Goal: Book appointment/travel/reservation

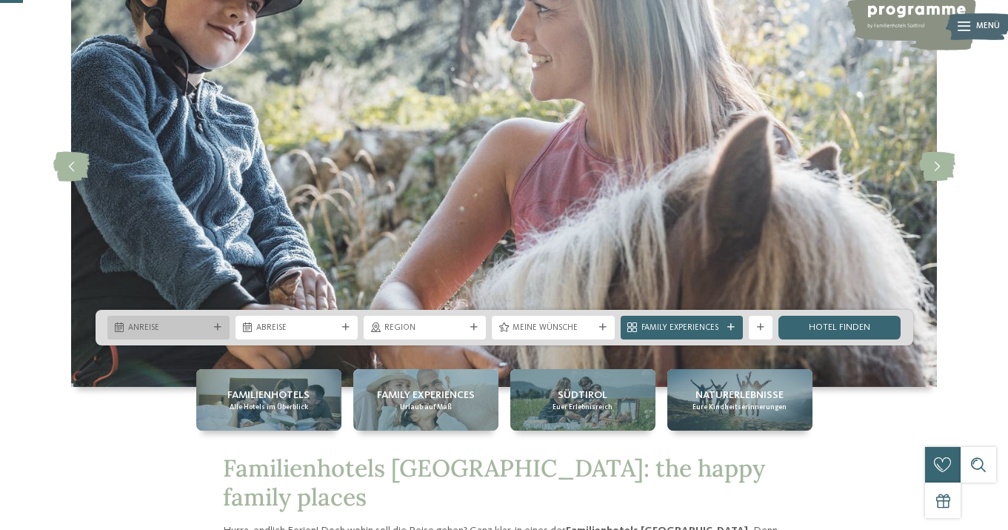
click at [180, 327] on span "Anreise" at bounding box center [168, 328] width 81 height 12
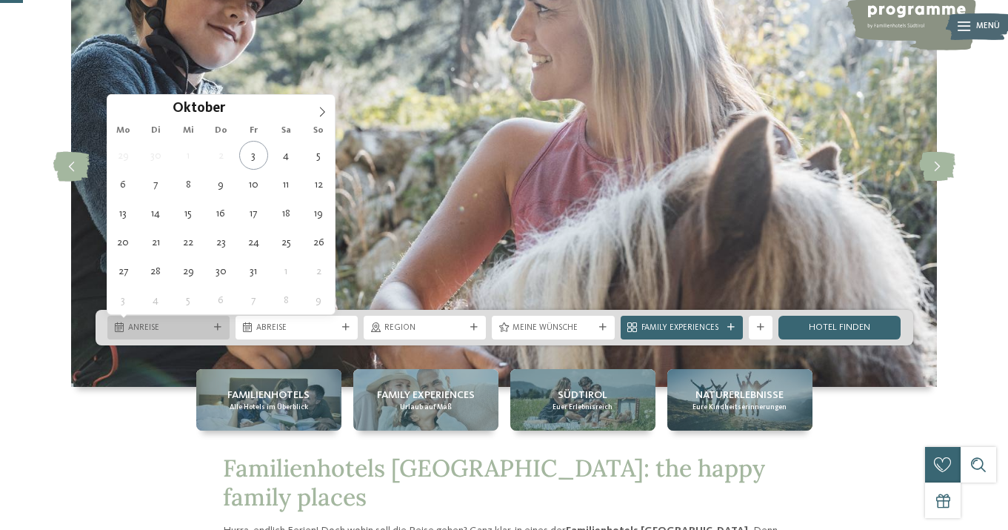
scroll to position [113, 0]
type div "14.10.2025"
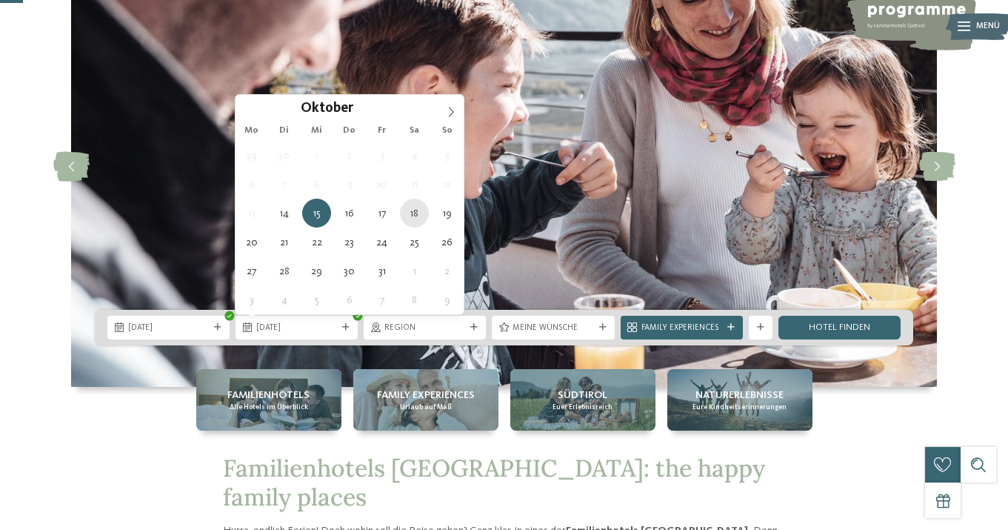
type div "18.10.2025"
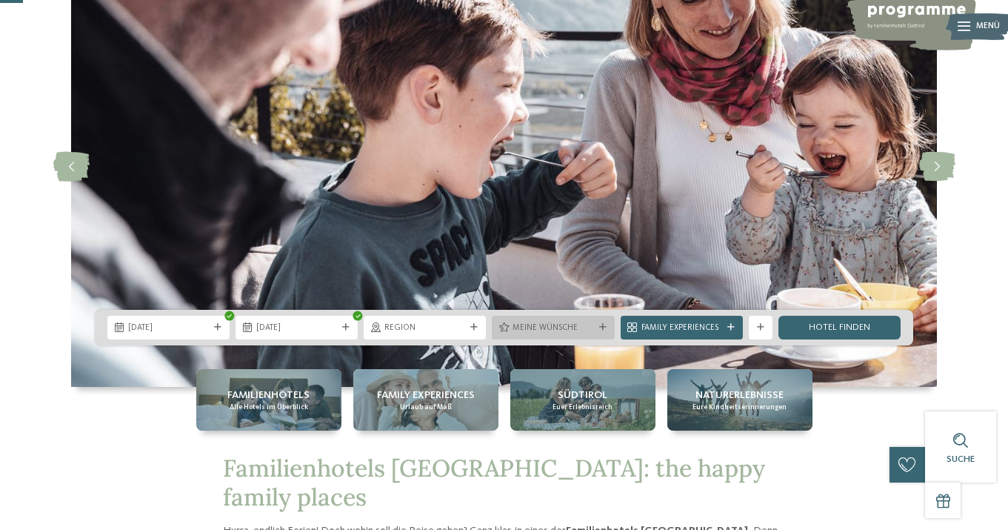
click at [569, 324] on span "Meine Wünsche" at bounding box center [553, 328] width 81 height 12
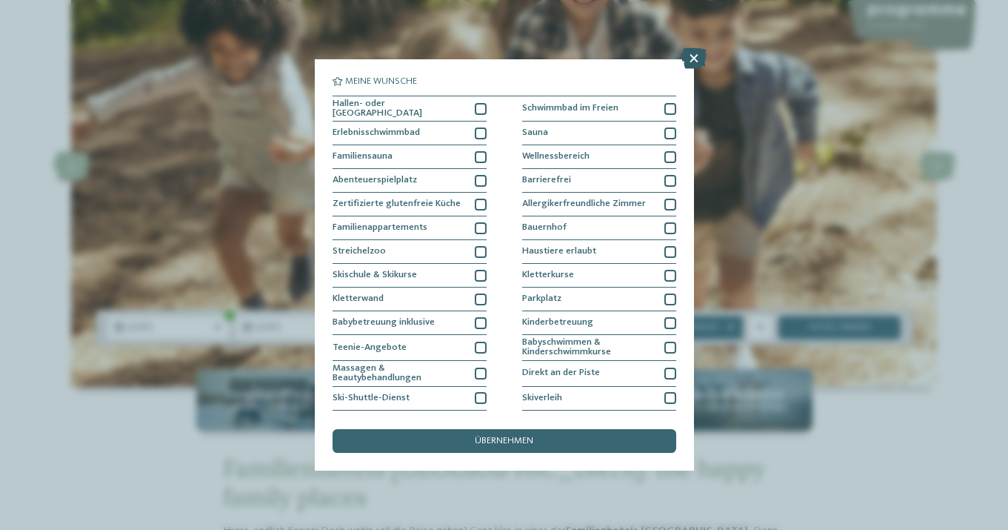
click at [693, 58] on icon at bounding box center [694, 58] width 25 height 21
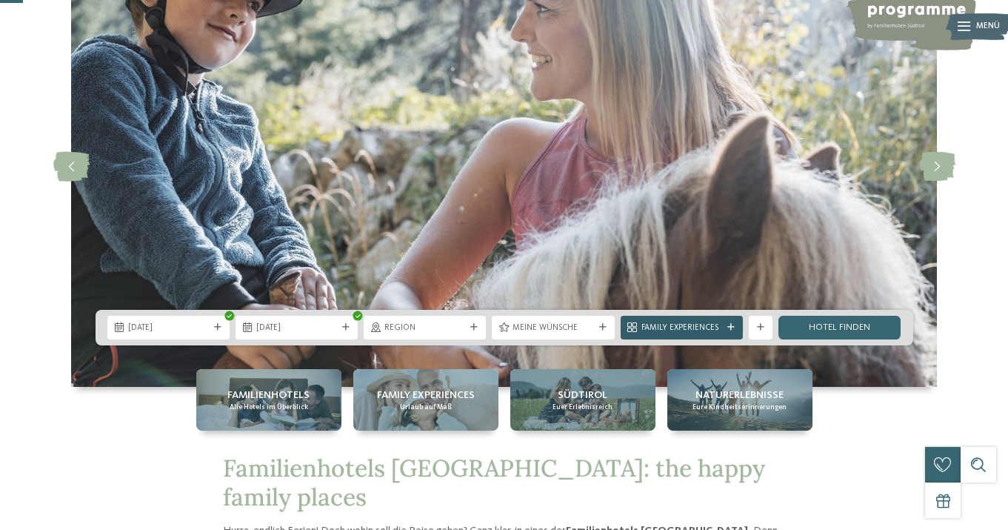
click at [718, 327] on span "Family Experiences" at bounding box center [682, 328] width 81 height 12
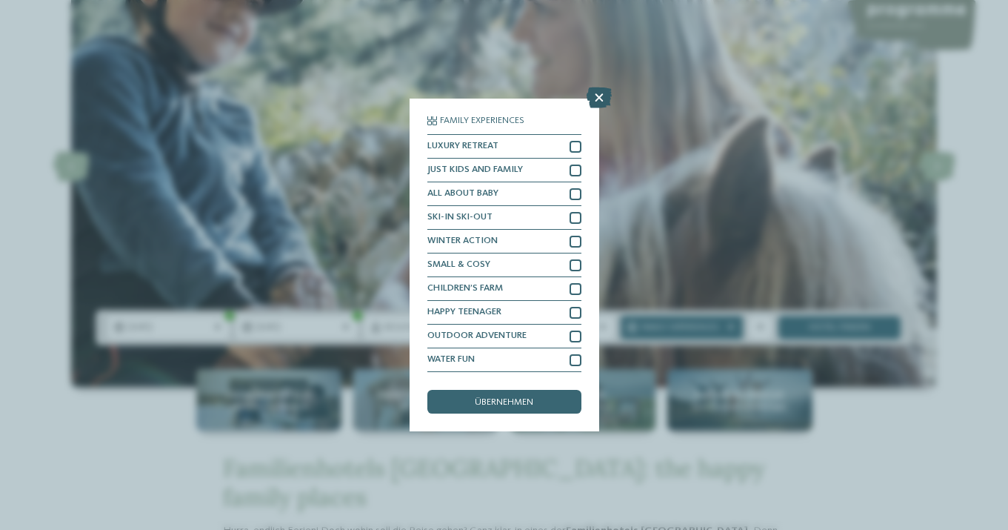
click at [592, 100] on icon at bounding box center [599, 97] width 25 height 21
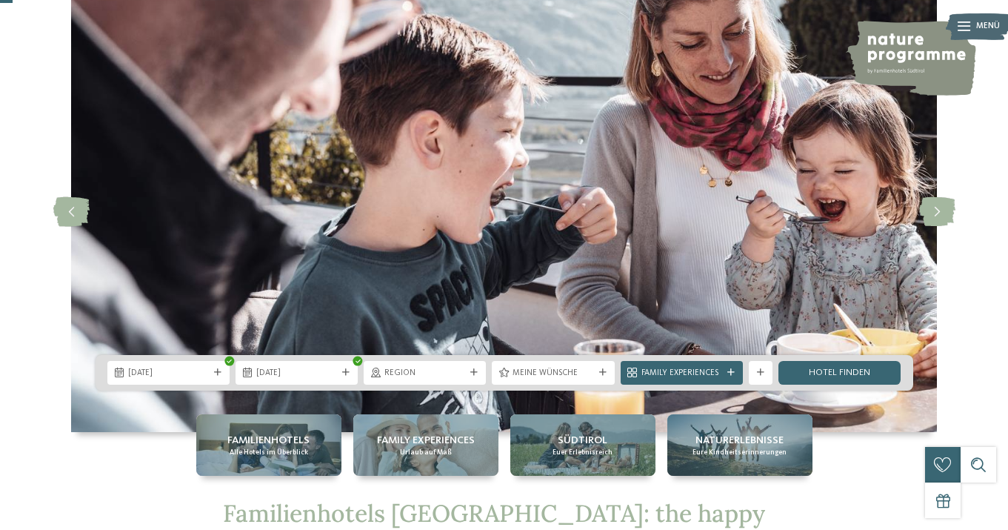
scroll to position [69, 0]
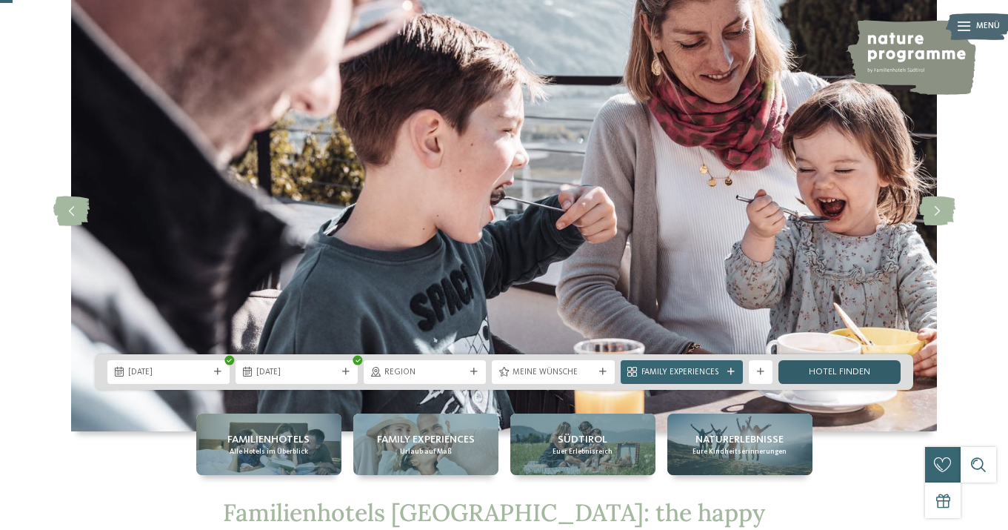
click at [838, 364] on link "Hotel finden" at bounding box center [840, 372] width 122 height 24
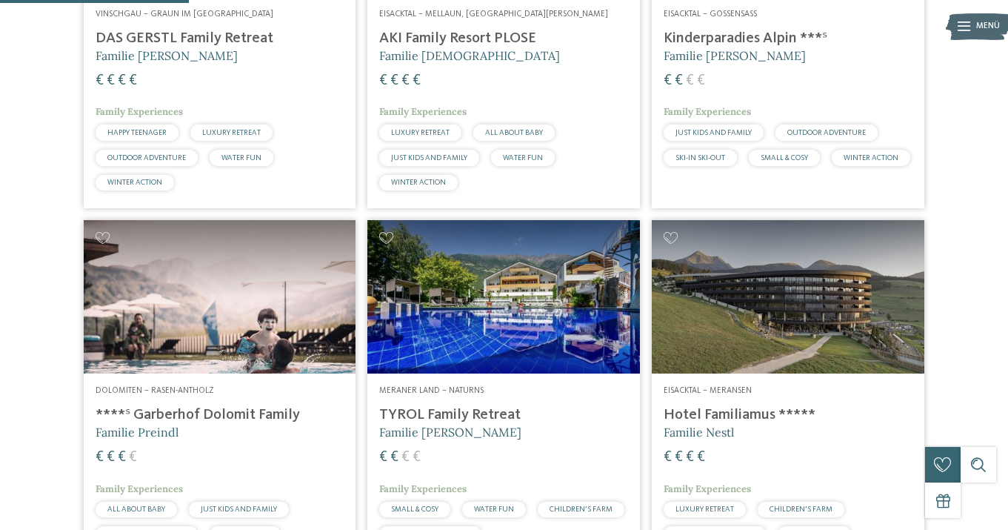
scroll to position [613, 0]
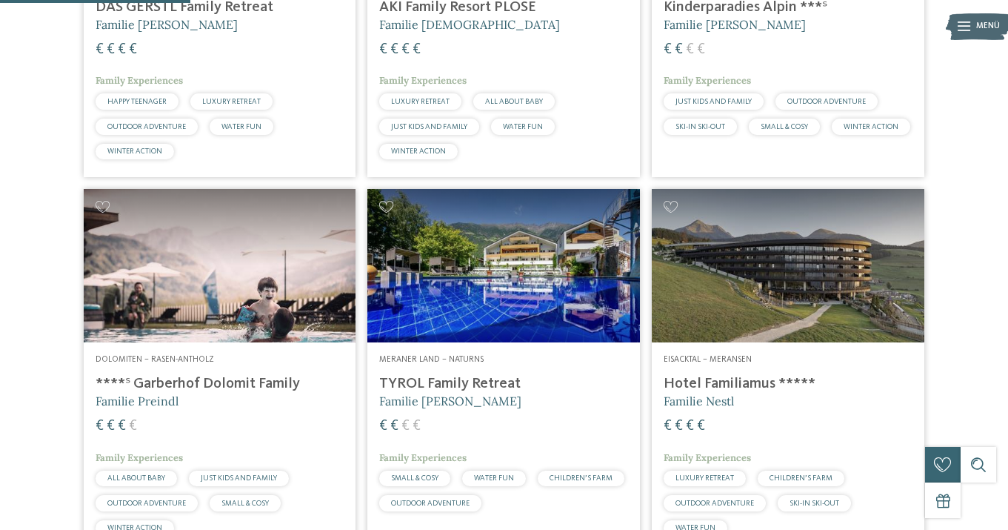
click at [465, 403] on div "Meraner Land – Naturns TYROL Family Retreat Familie Brunner € € € € Family Expe…" at bounding box center [503, 435] width 273 height 187
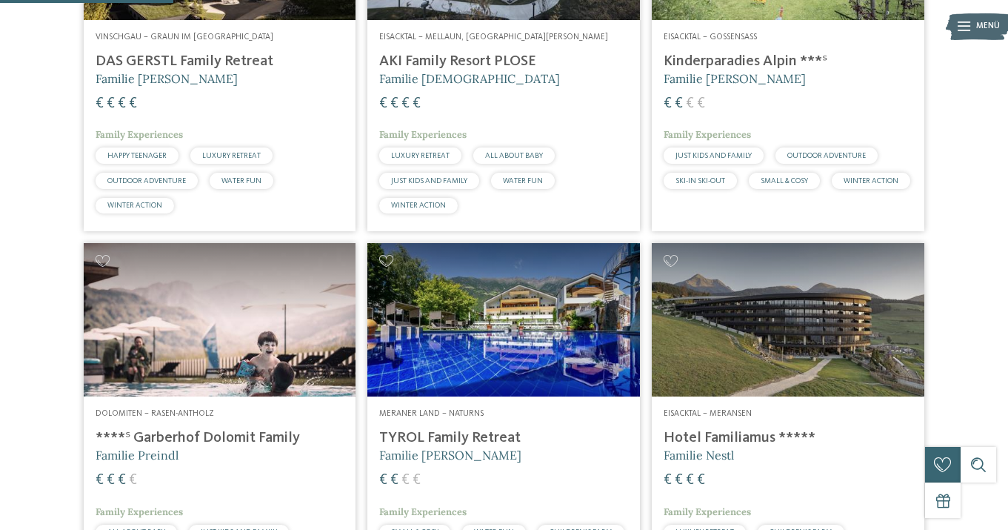
scroll to position [556, 0]
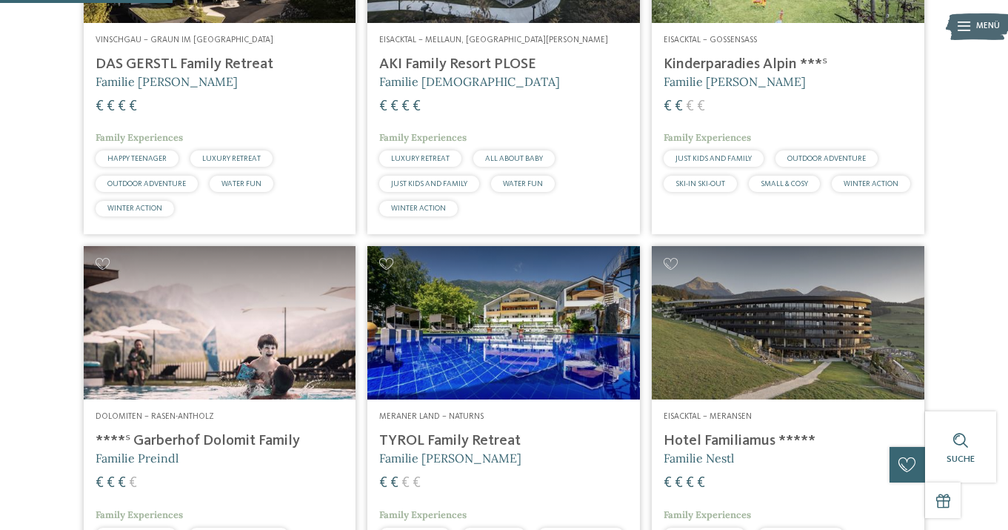
click at [696, 81] on div "Eisacktal – Gossensass Kinderparadies Alpin ***ˢ Familie Außerhofer € € € € Fam…" at bounding box center [788, 116] width 273 height 187
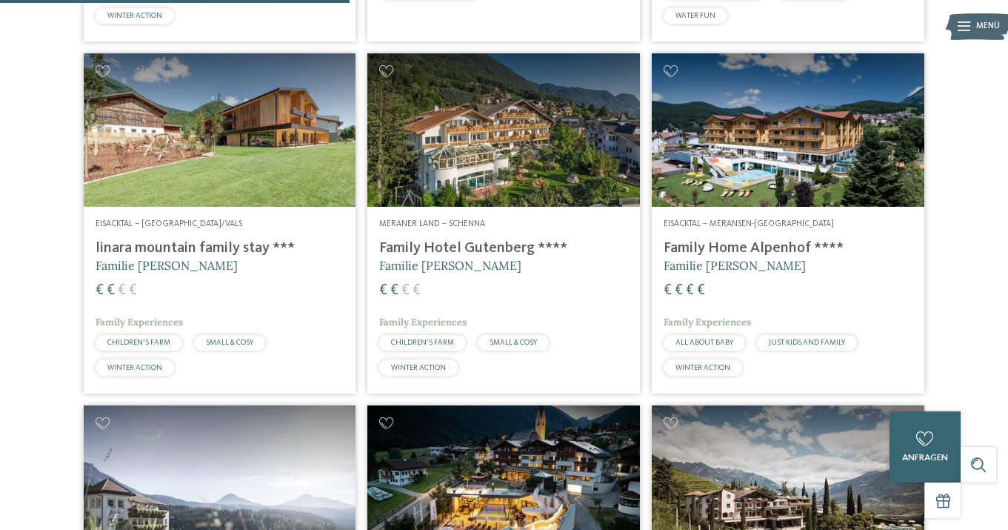
scroll to position [1125, 0]
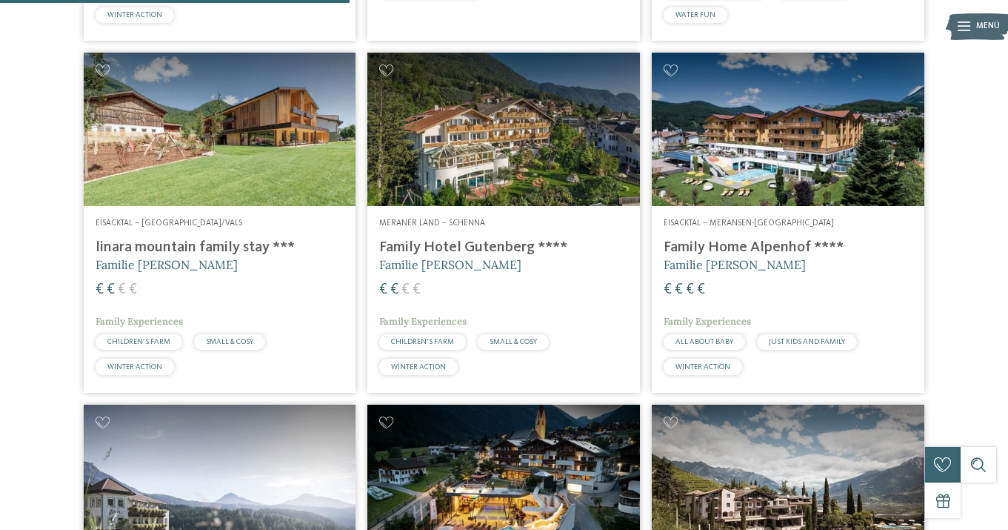
click at [131, 272] on span "Familie Gatterer" at bounding box center [167, 264] width 142 height 15
click at [442, 272] on span "Familie Ainhauser" at bounding box center [450, 264] width 142 height 15
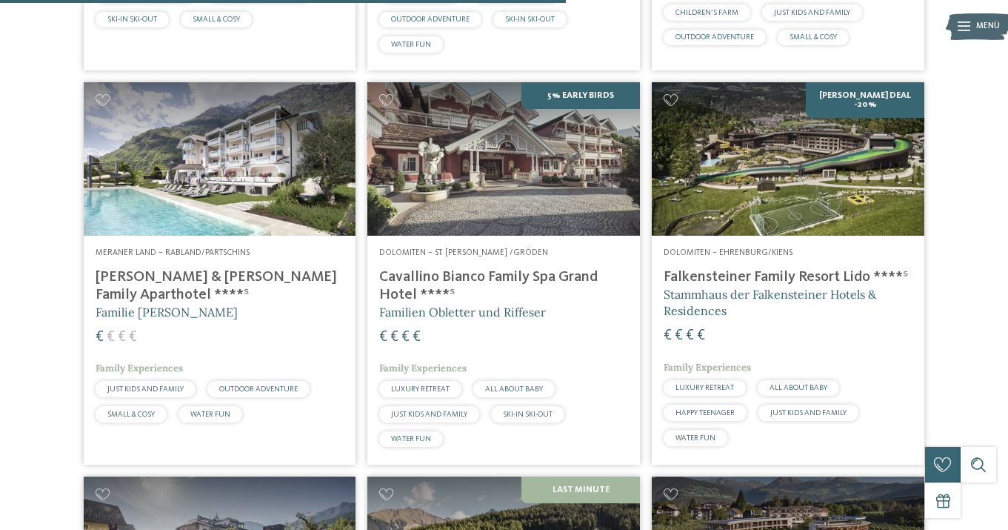
scroll to position [1823, 0]
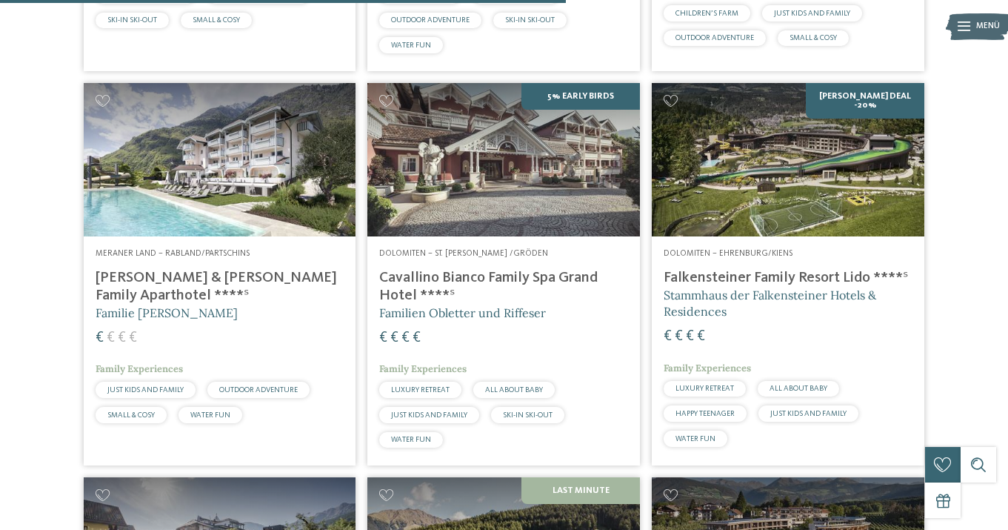
click at [160, 301] on h4 "Heidi & Edith Family Aparthotel ****ˢ" at bounding box center [220, 287] width 249 height 36
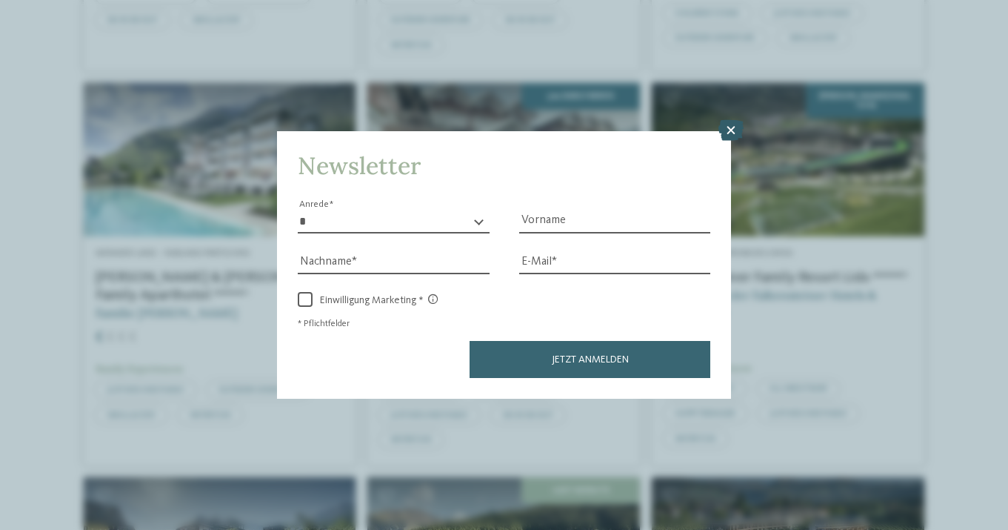
click at [727, 127] on icon at bounding box center [731, 130] width 25 height 21
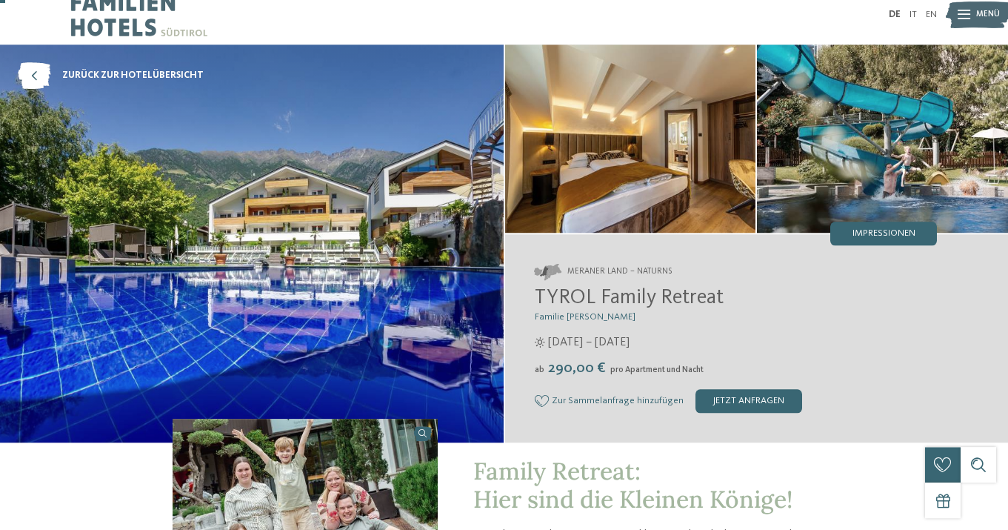
scroll to position [24, 0]
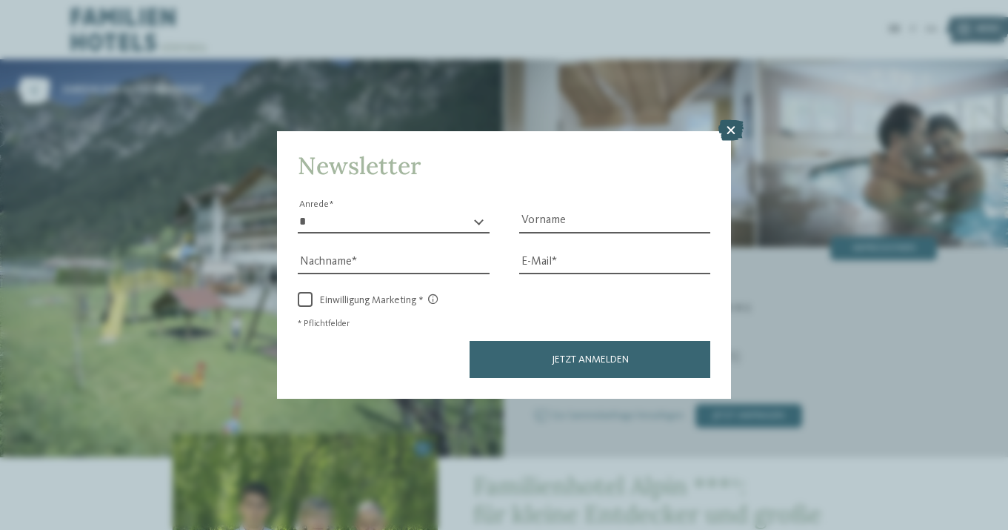
click at [726, 131] on icon at bounding box center [731, 130] width 25 height 21
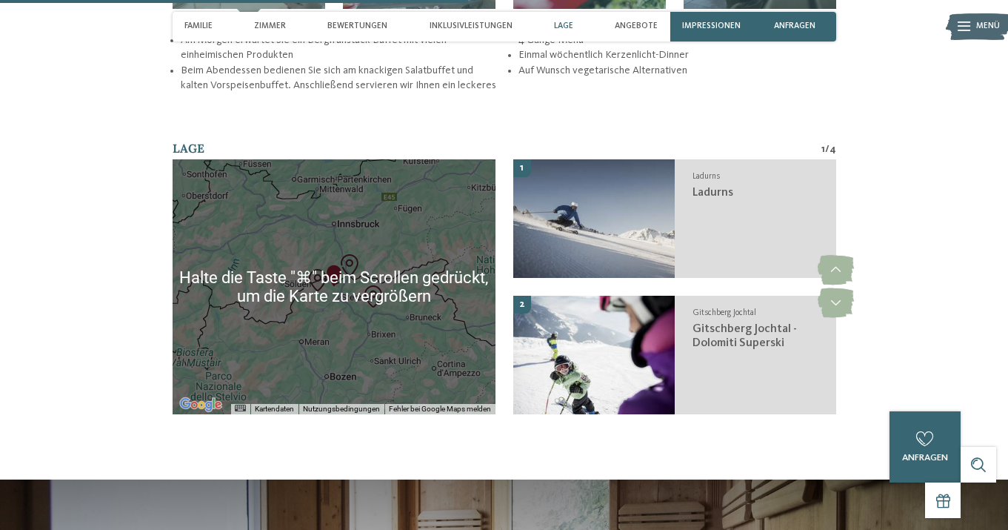
scroll to position [1896, 0]
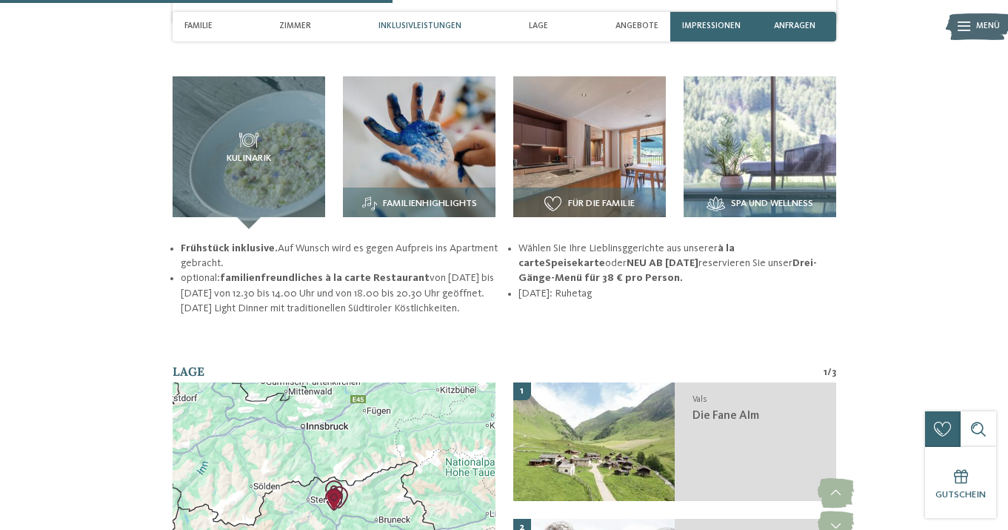
scroll to position [1612, 0]
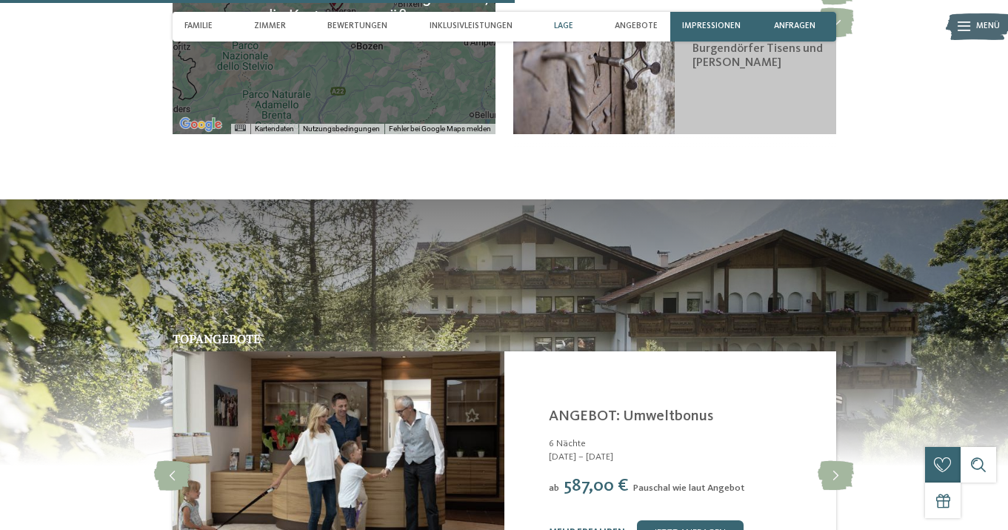
scroll to position [2311, 0]
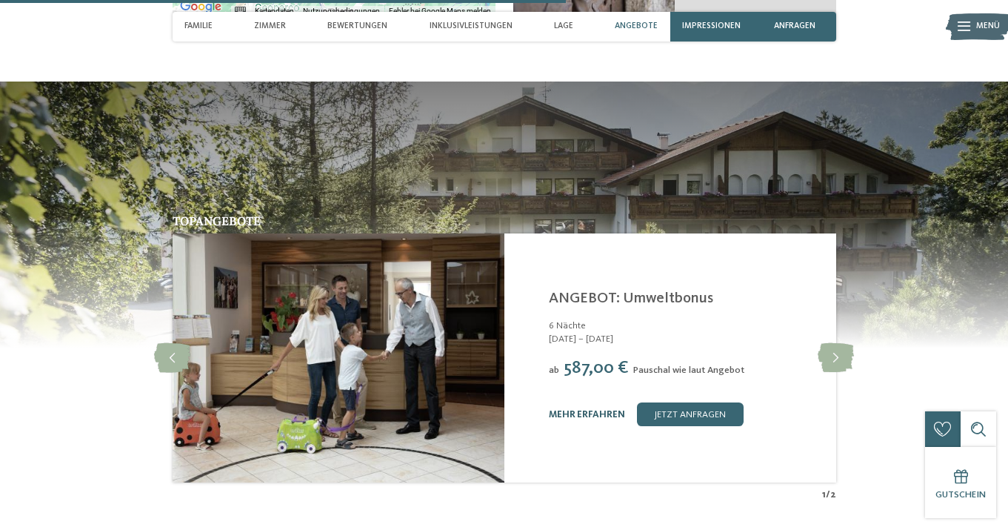
click at [596, 419] on link "mehr erfahren" at bounding box center [587, 415] width 76 height 10
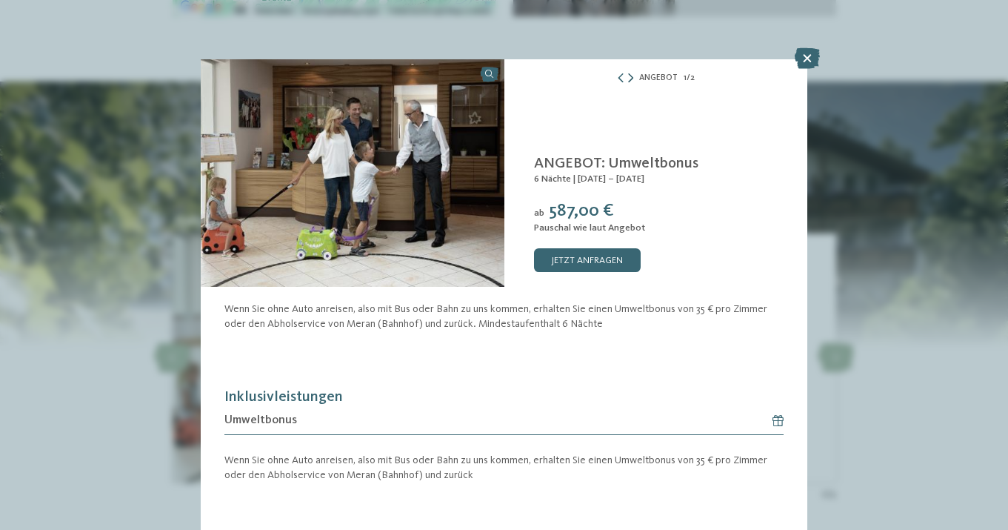
click at [633, 78] on icon at bounding box center [630, 79] width 5 height 10
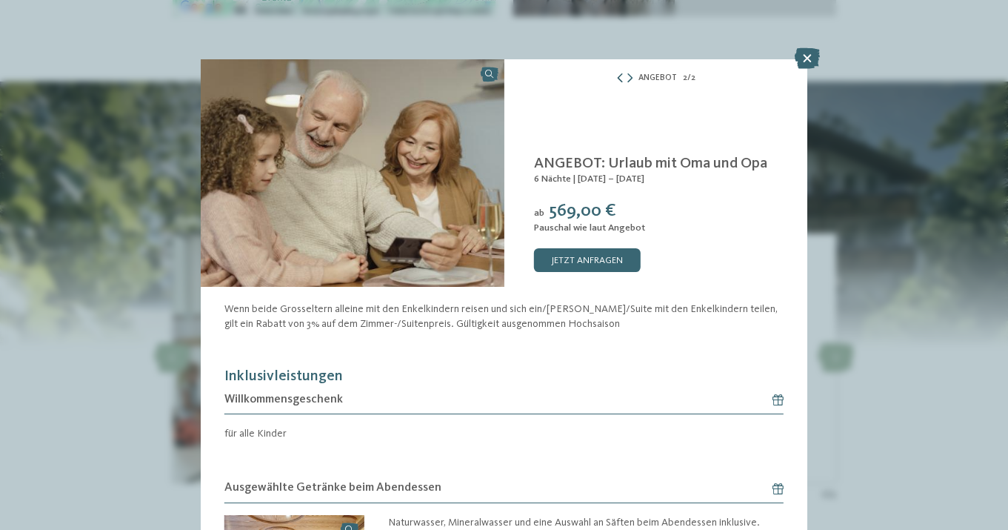
click at [620, 77] on icon at bounding box center [620, 79] width 9 height 10
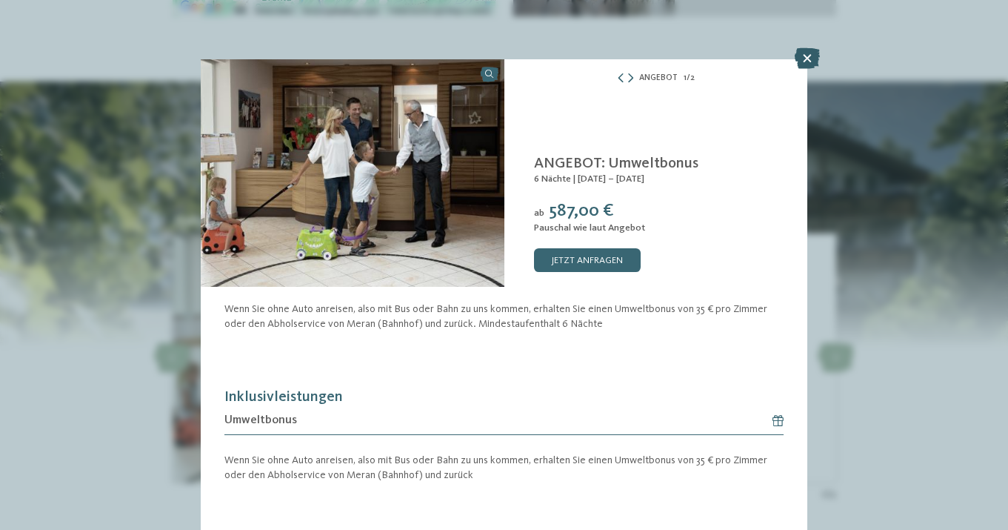
click at [806, 52] on icon at bounding box center [807, 58] width 25 height 21
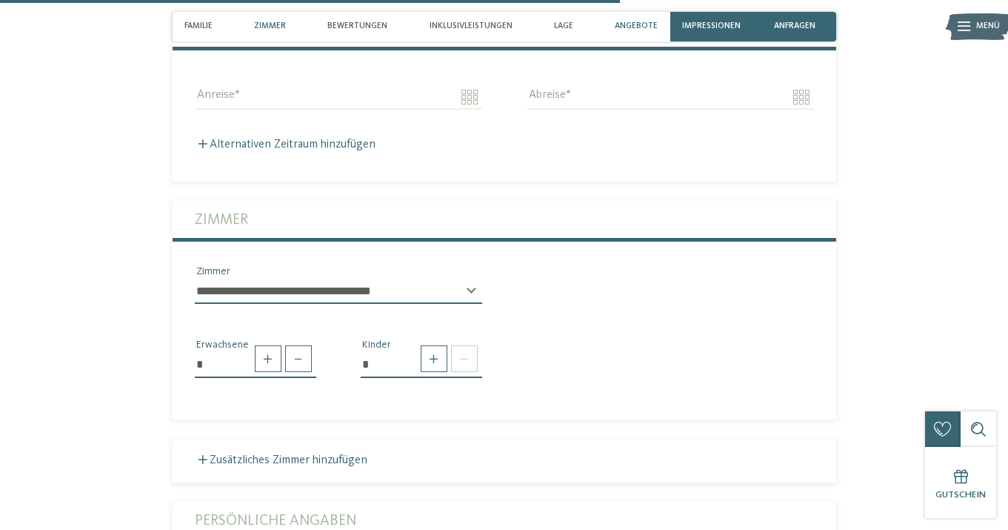
scroll to position [2462, 0]
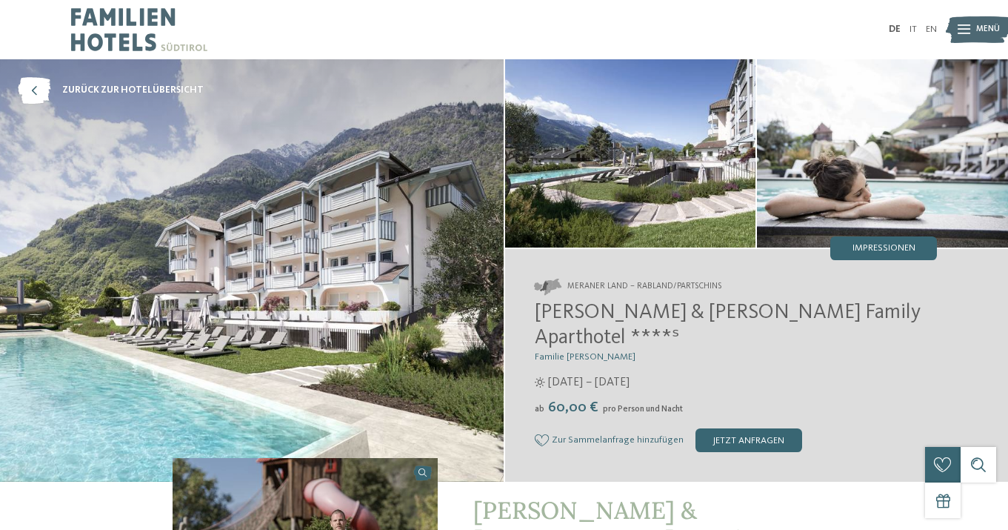
click at [239, 263] on img at bounding box center [252, 270] width 504 height 422
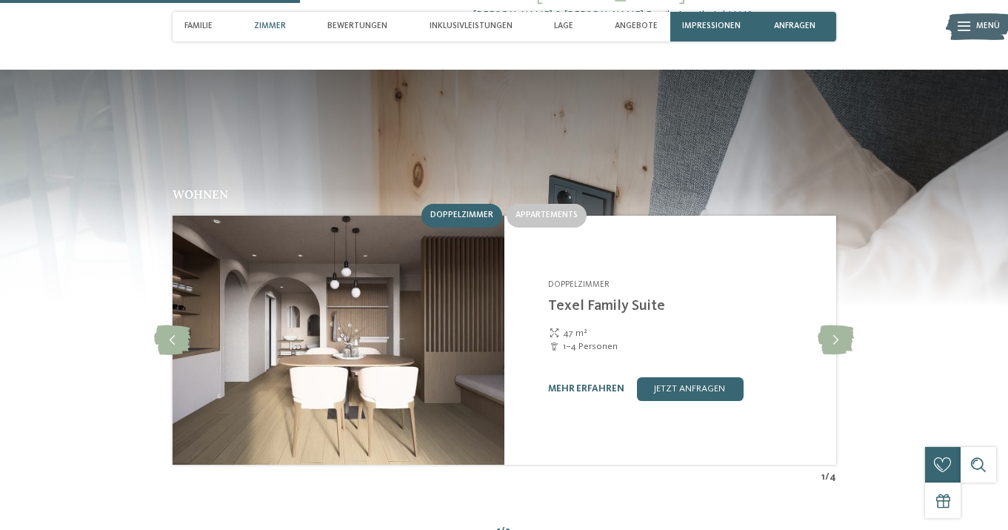
scroll to position [1247, 0]
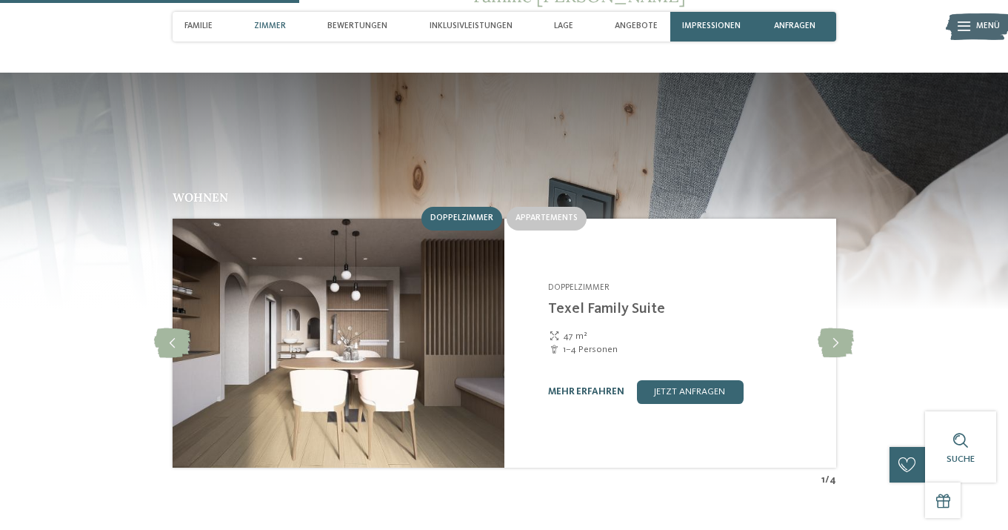
click at [568, 387] on link "mehr erfahren" at bounding box center [586, 392] width 76 height 10
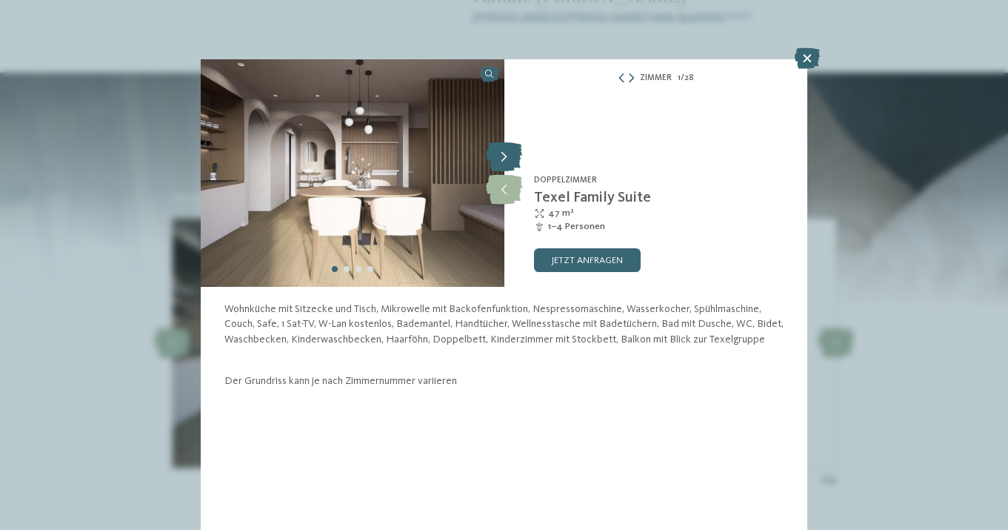
click at [497, 149] on icon at bounding box center [504, 157] width 36 height 30
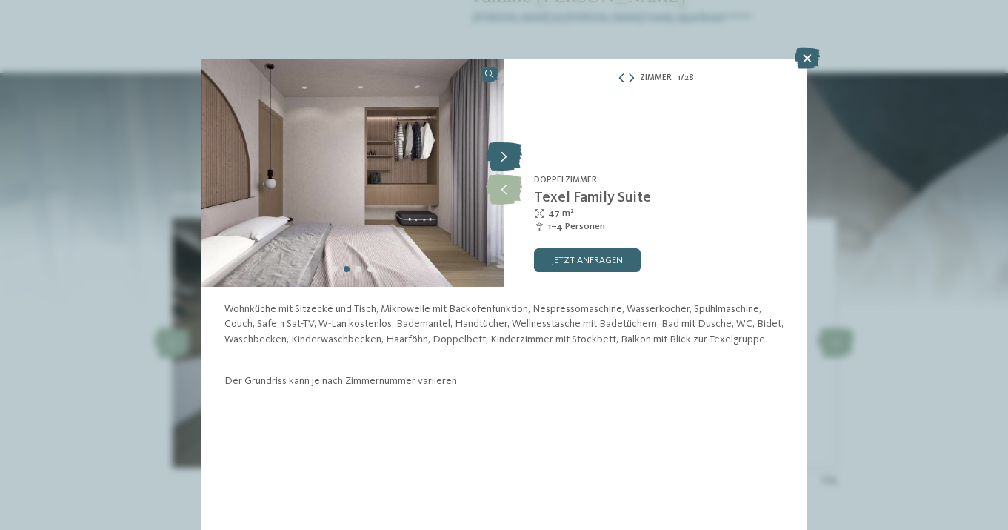
click at [497, 149] on icon at bounding box center [504, 157] width 36 height 30
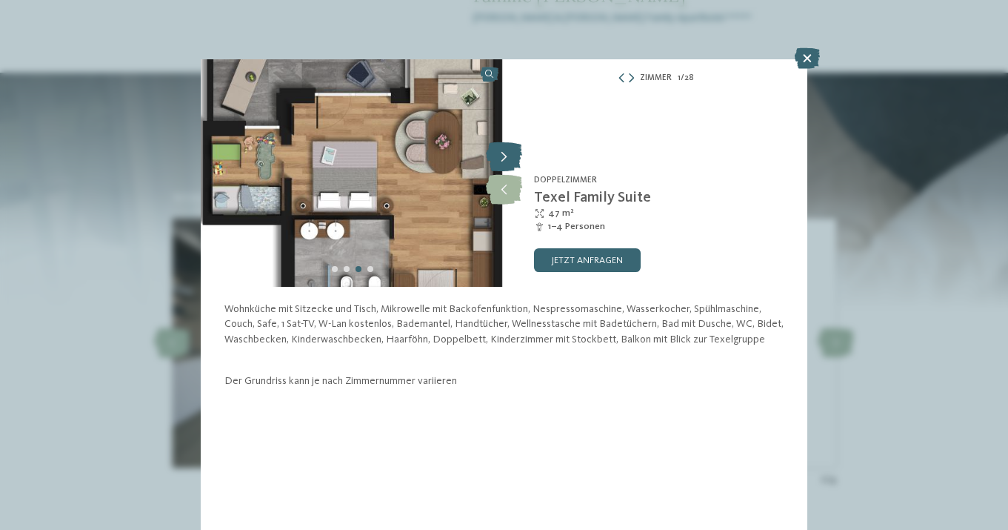
click at [497, 149] on icon at bounding box center [504, 157] width 36 height 30
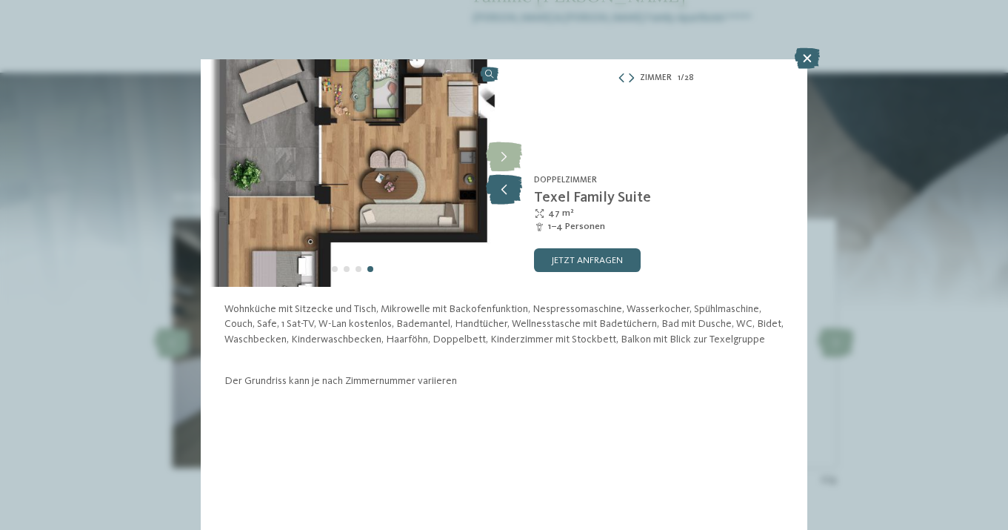
click at [504, 178] on icon at bounding box center [504, 190] width 36 height 30
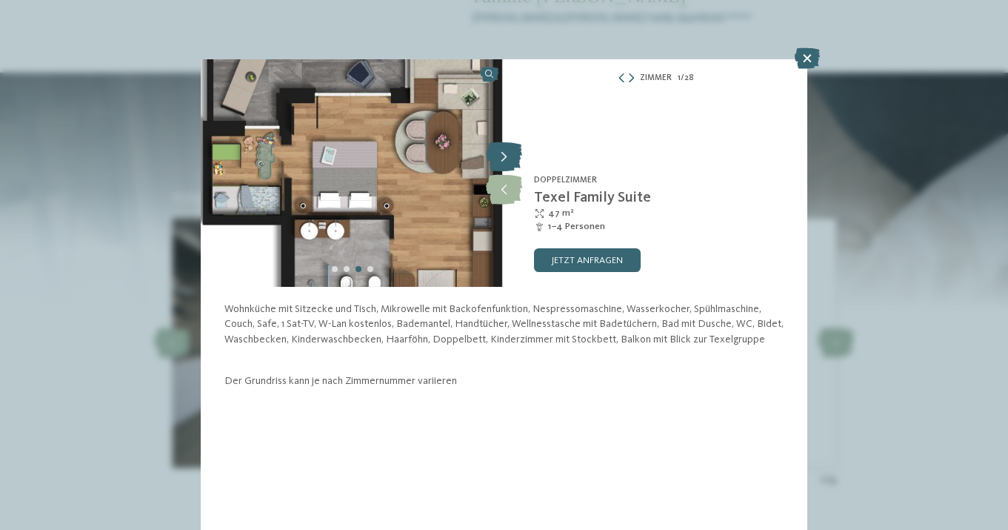
click at [504, 156] on icon at bounding box center [504, 157] width 36 height 30
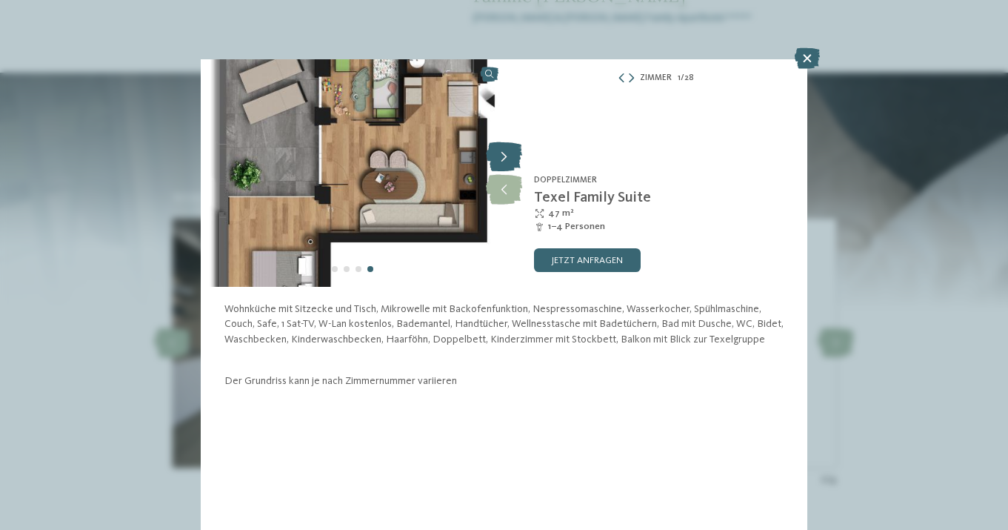
click at [504, 156] on icon at bounding box center [504, 157] width 36 height 30
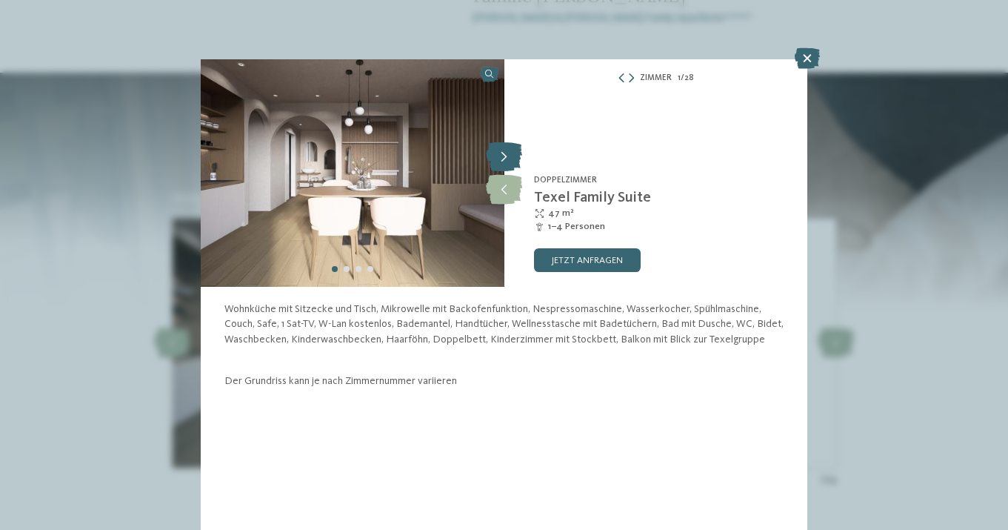
click at [504, 156] on icon at bounding box center [504, 157] width 36 height 30
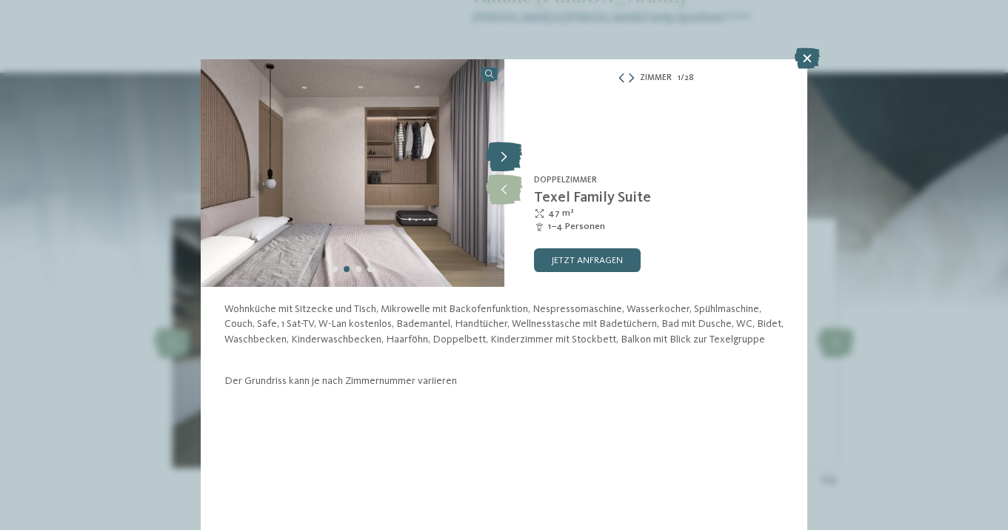
click at [504, 156] on icon at bounding box center [504, 157] width 36 height 30
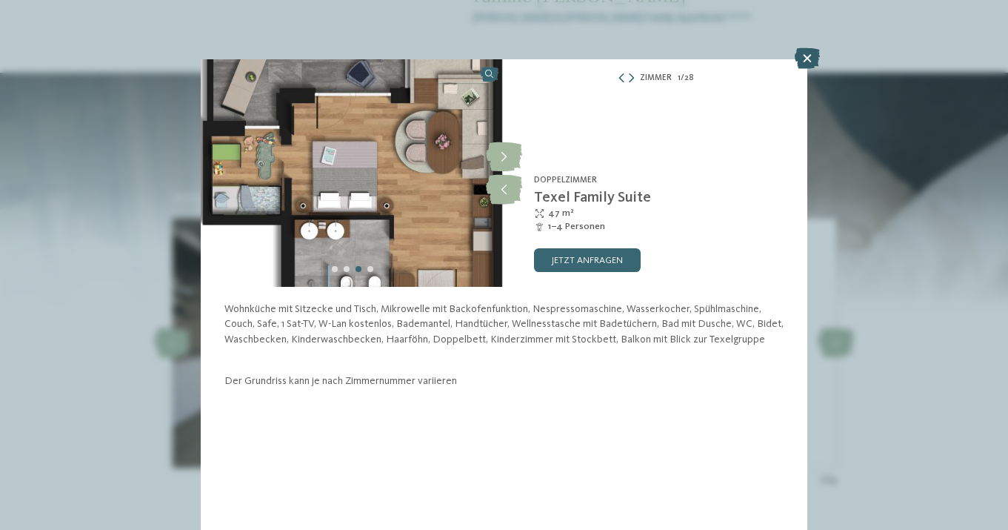
click at [804, 48] on icon at bounding box center [807, 58] width 25 height 21
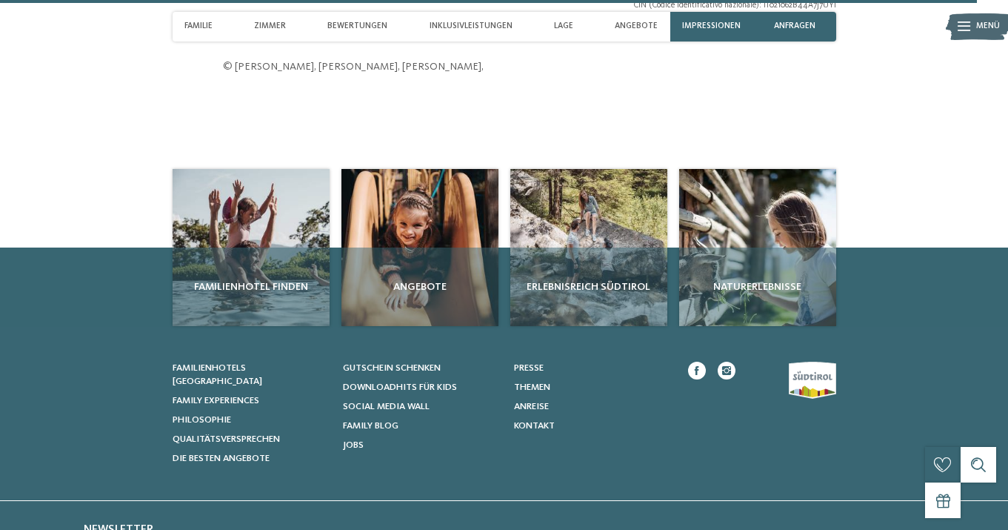
scroll to position [4202, 0]
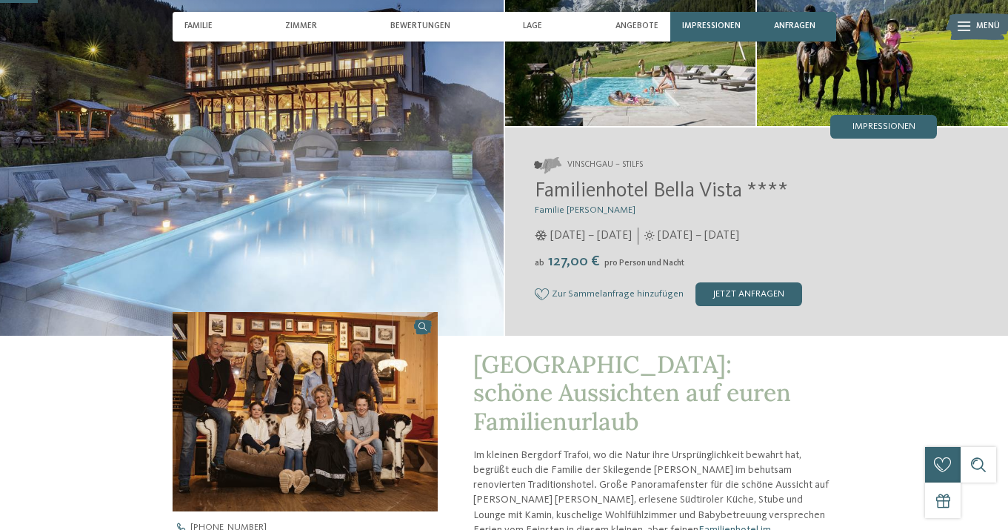
scroll to position [147, 0]
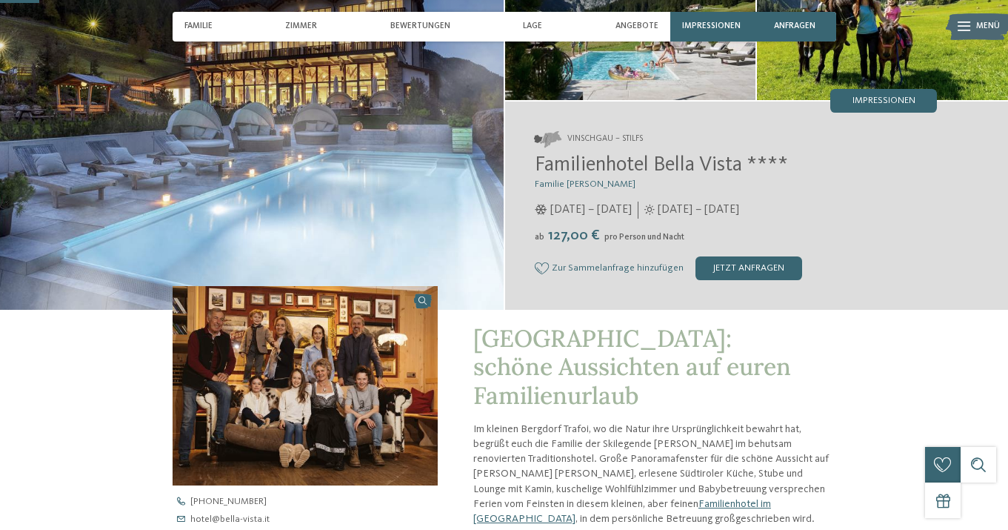
click at [319, 377] on img at bounding box center [305, 385] width 265 height 199
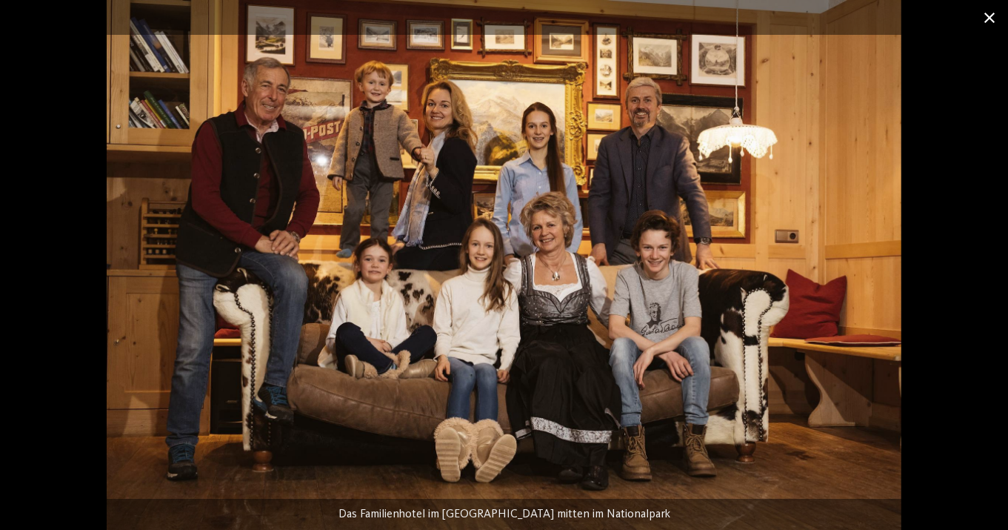
click at [985, 18] on span at bounding box center [989, 17] width 37 height 35
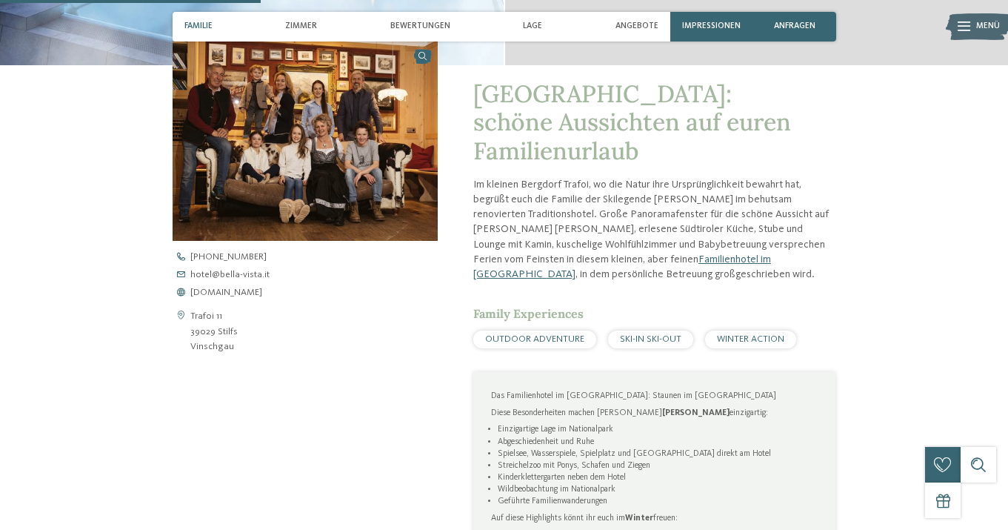
scroll to position [0, 0]
